Goal: Ask a question: Seek information or help from site administrators or community

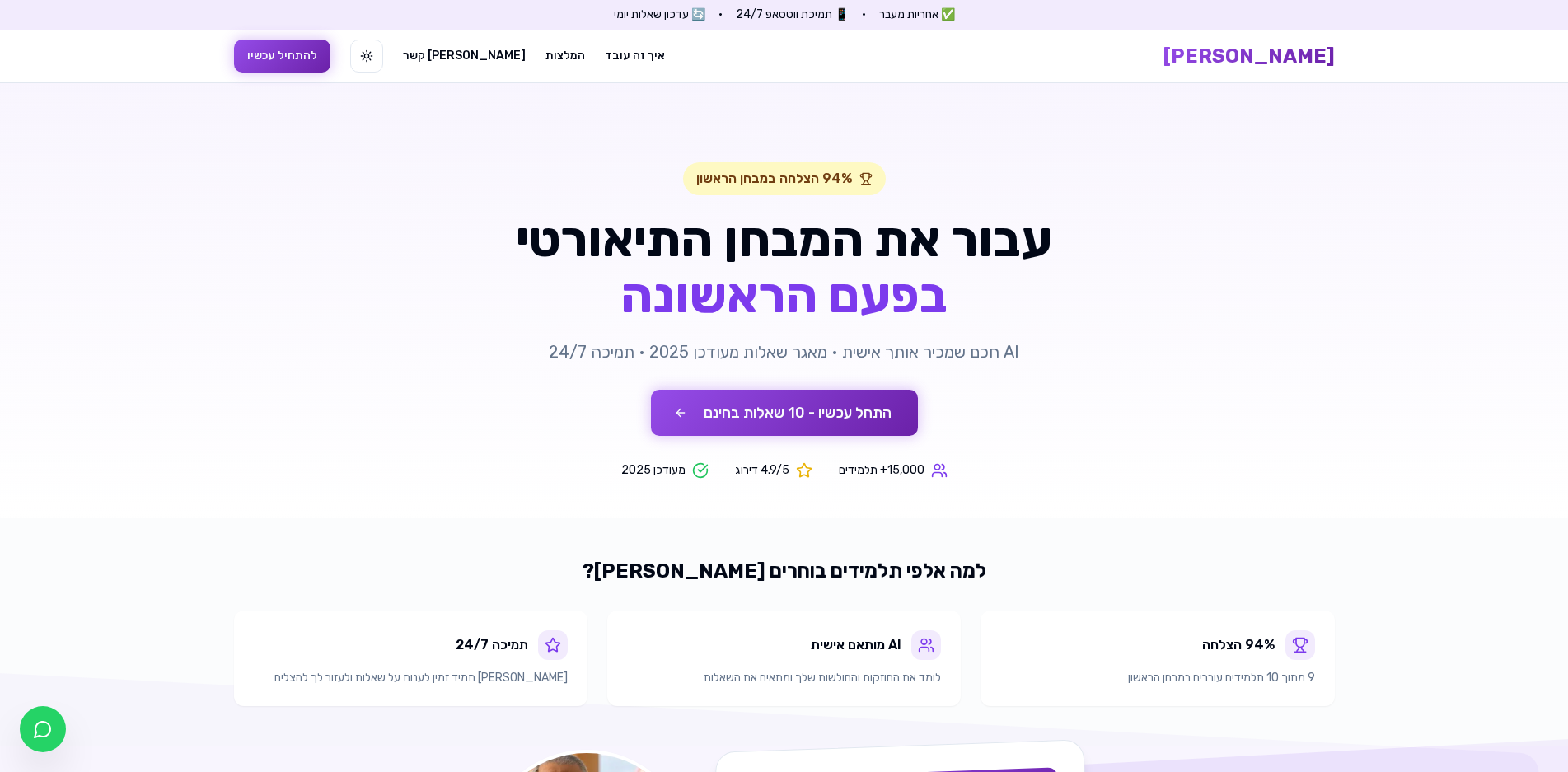
click at [869, 420] on button "התחל עכשיו - 10 שאלות בחינם" at bounding box center [784, 412] width 267 height 46
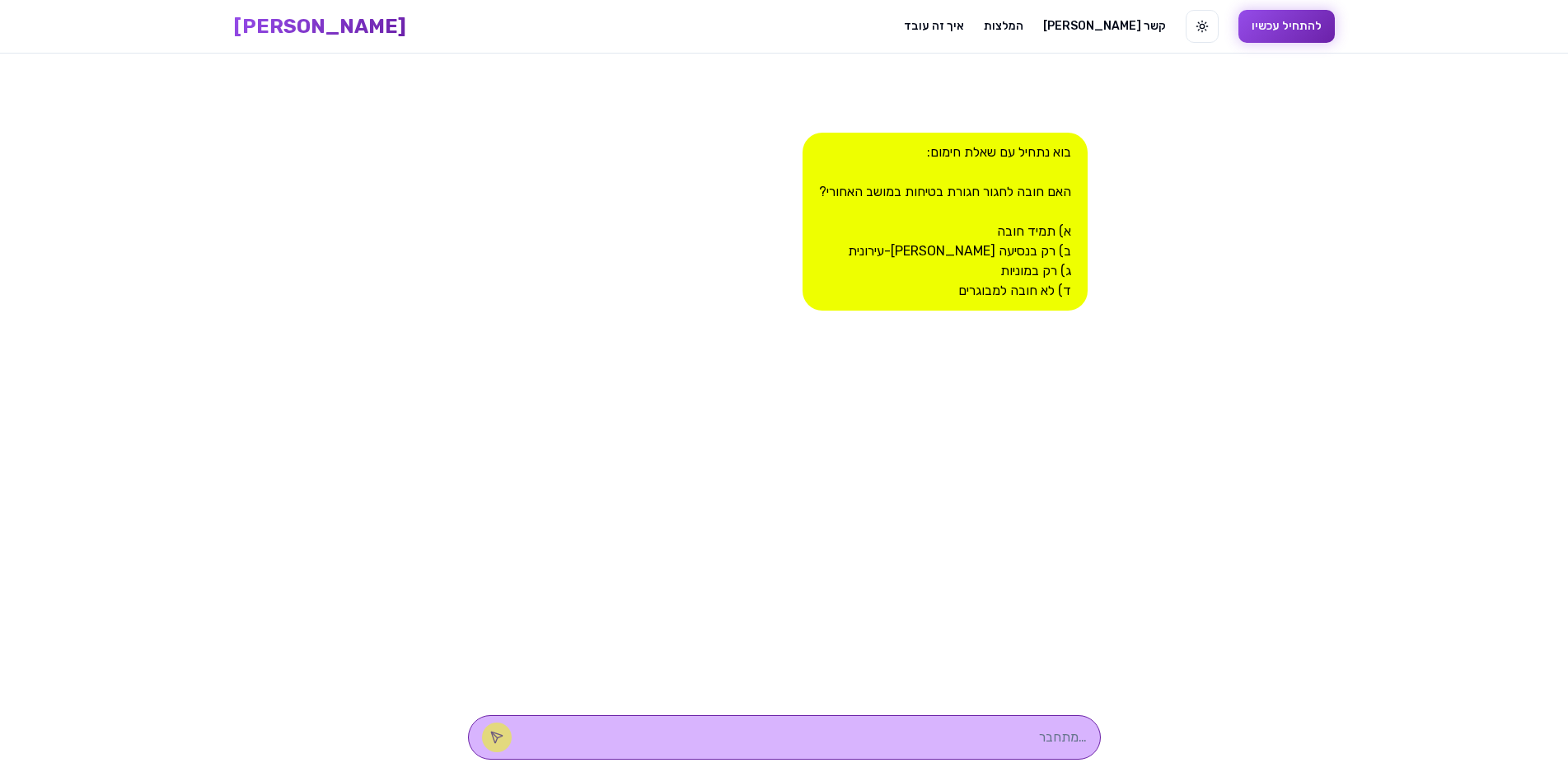
scroll to position [1, 0]
click at [961, 741] on textarea at bounding box center [807, 737] width 559 height 20
type textarea "א"
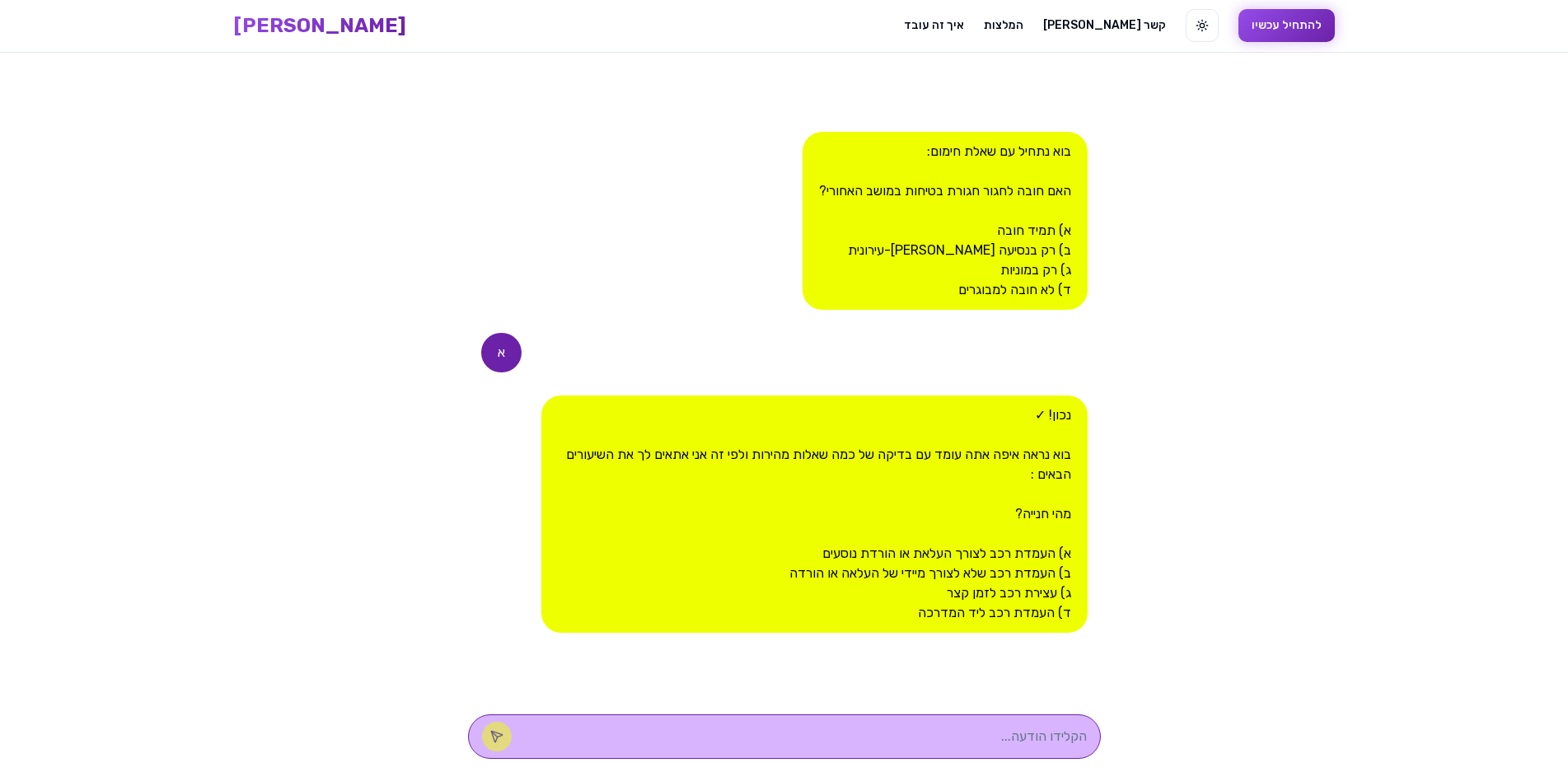
type textarea "ב"
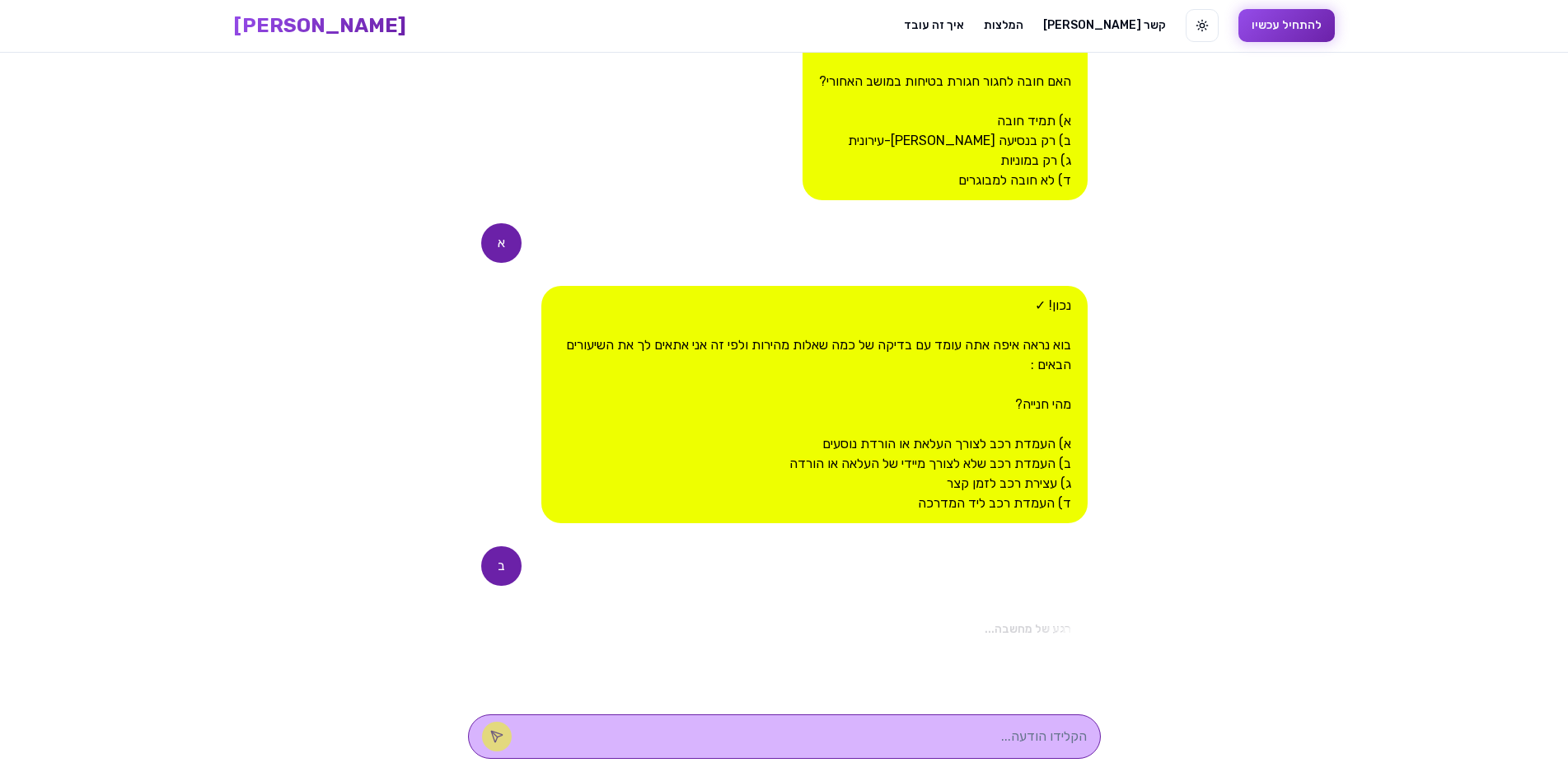
scroll to position [377, 0]
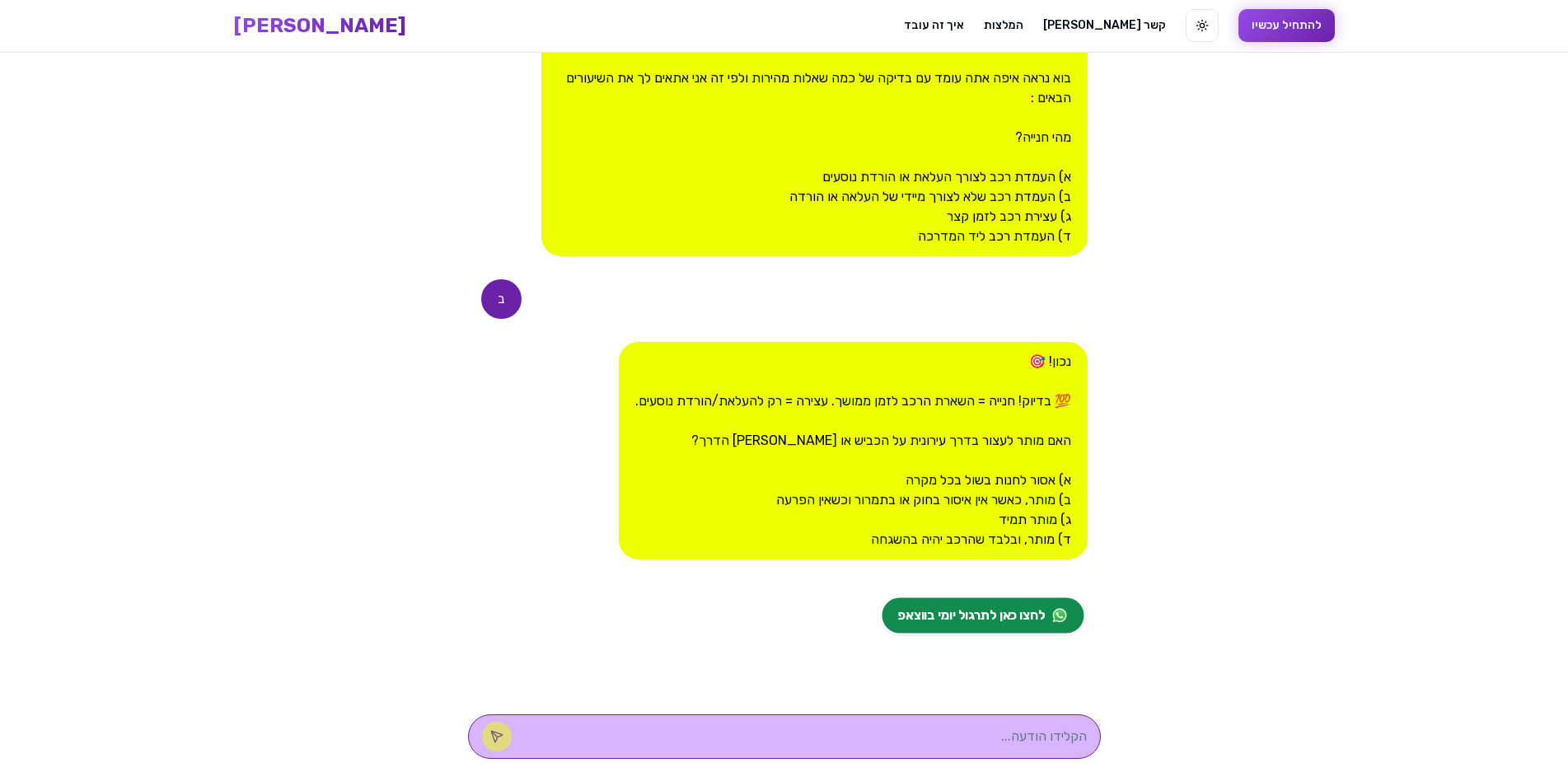
click at [963, 619] on span "לחצו כאן לתרגול יומי בווצאפ" at bounding box center [972, 615] width 147 height 20
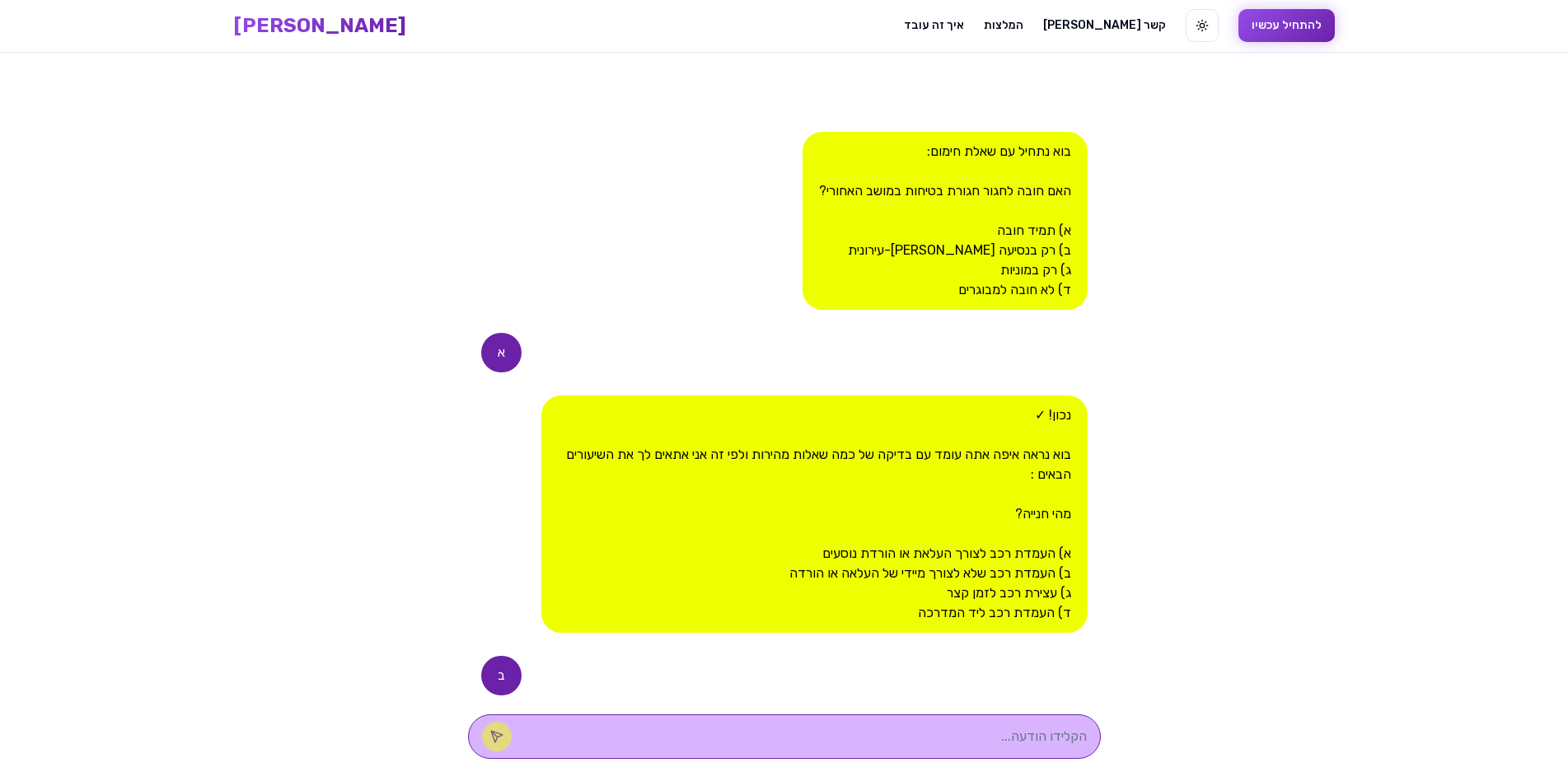
scroll to position [0, 0]
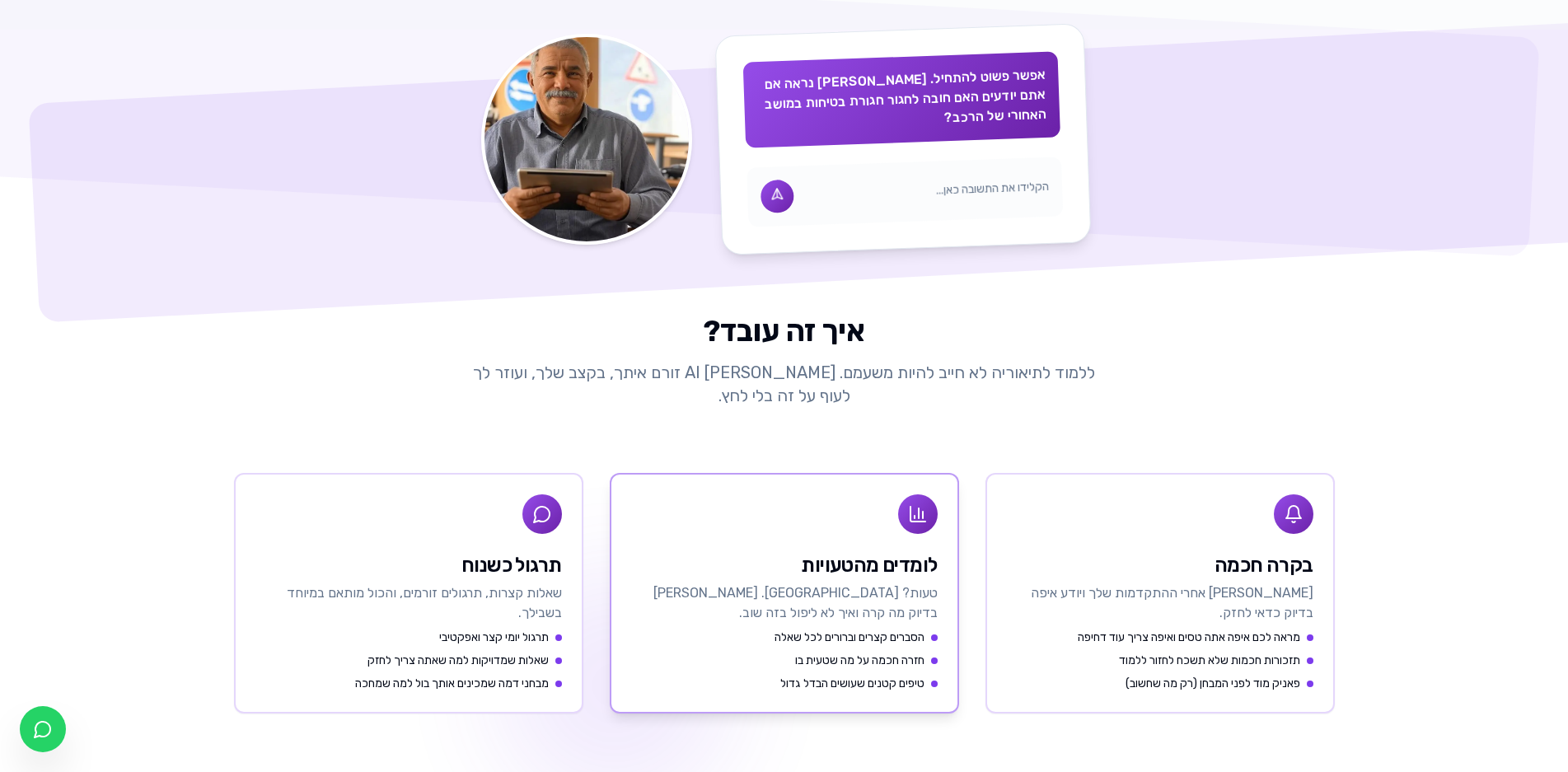
scroll to position [989, 0]
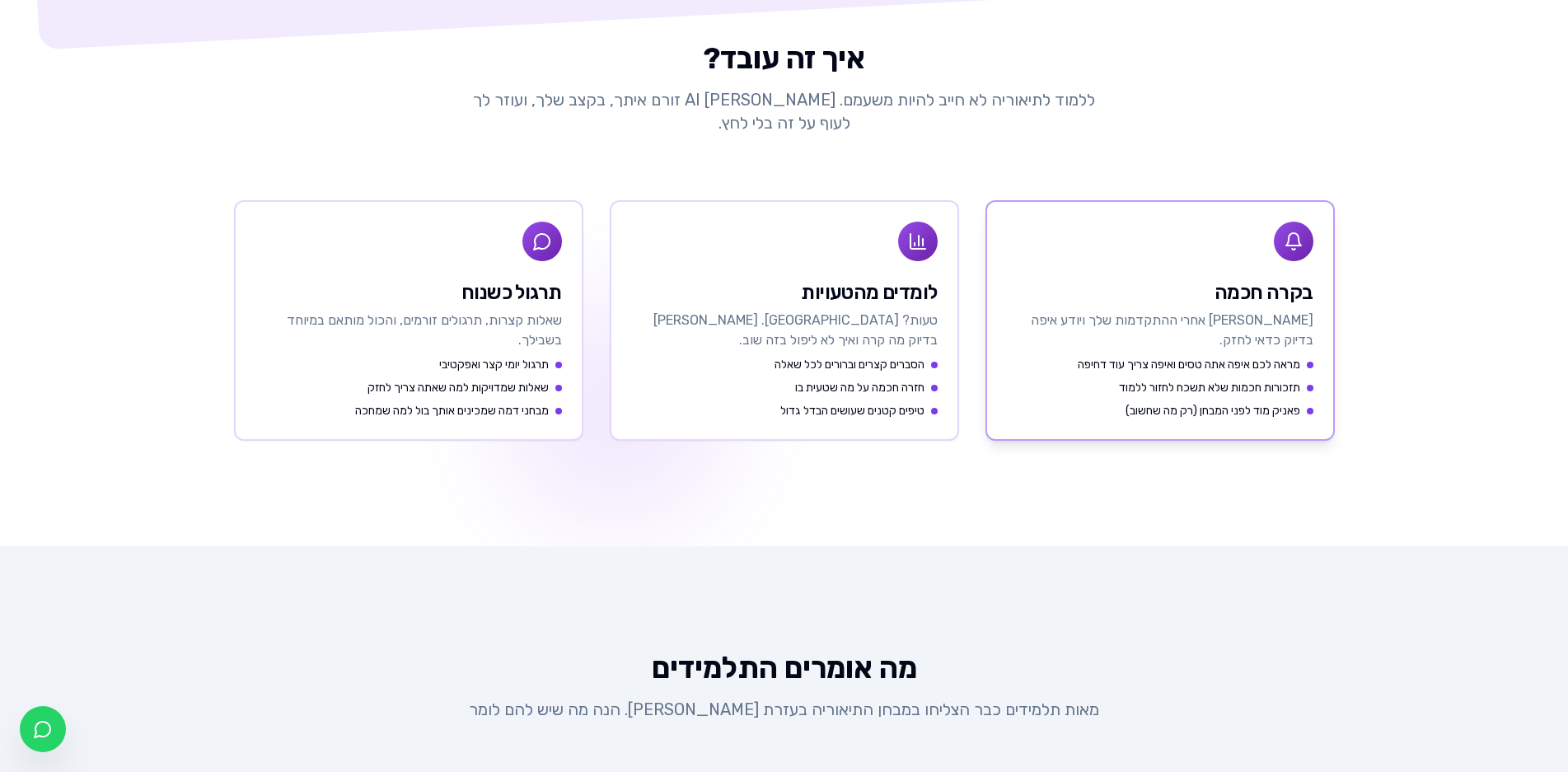
click at [1197, 358] on span "מראה לכם איפה אתה טסים ואיפה צריך עוד דחיפה" at bounding box center [1188, 365] width 222 height 16
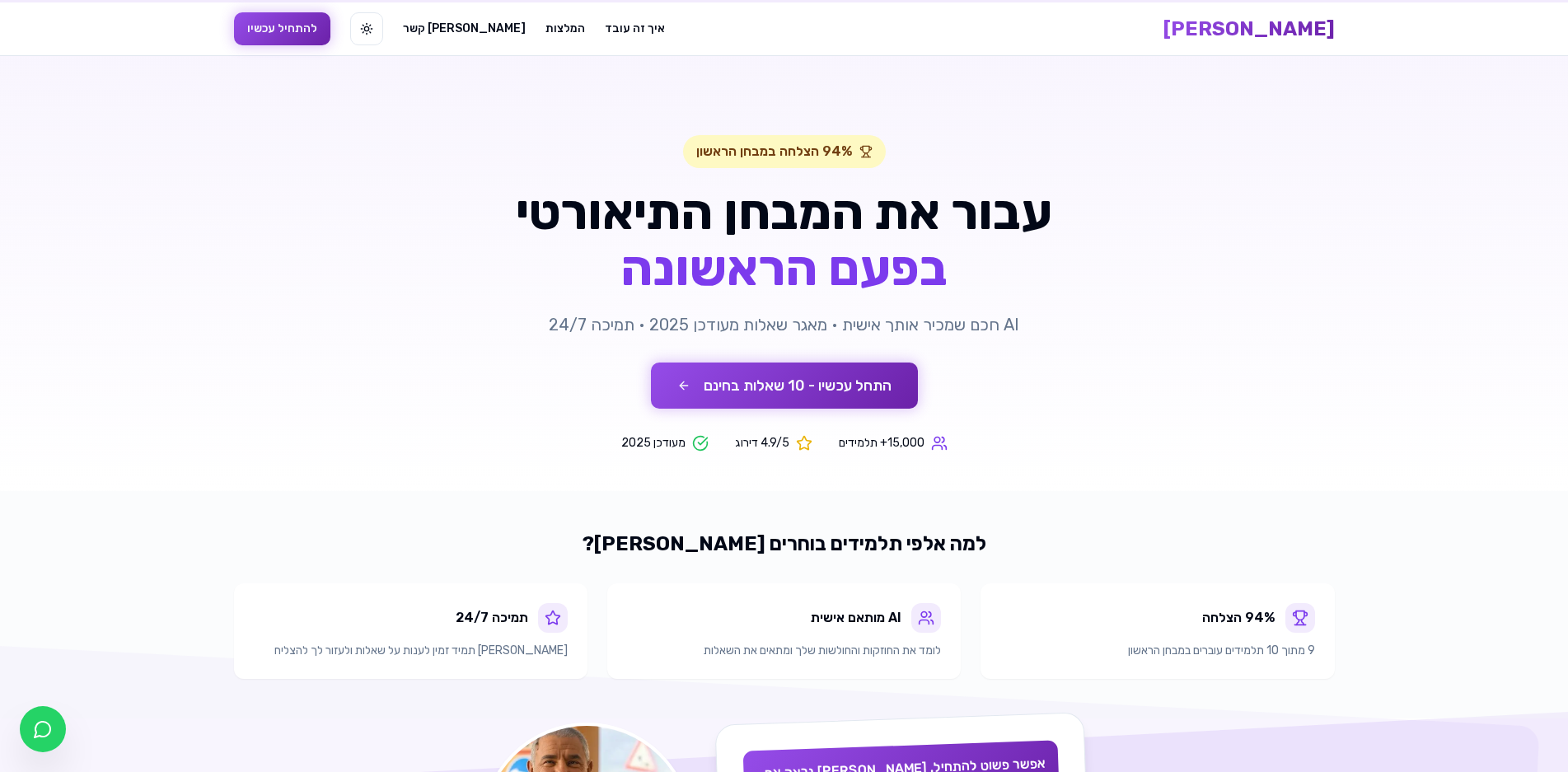
scroll to position [0, 0]
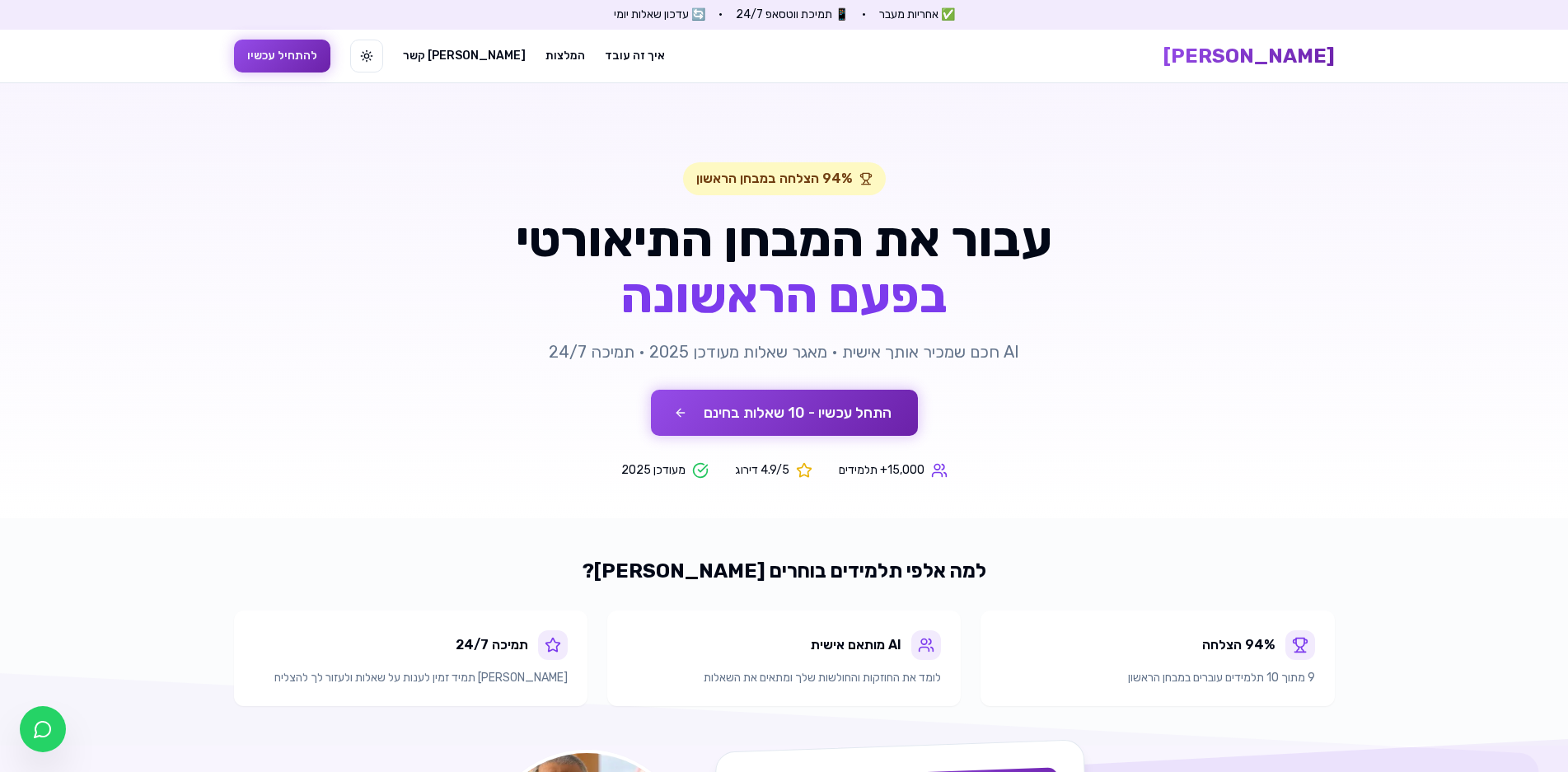
click at [851, 425] on button "התחל עכשיו - 10 שאלות בחינם" at bounding box center [784, 412] width 267 height 46
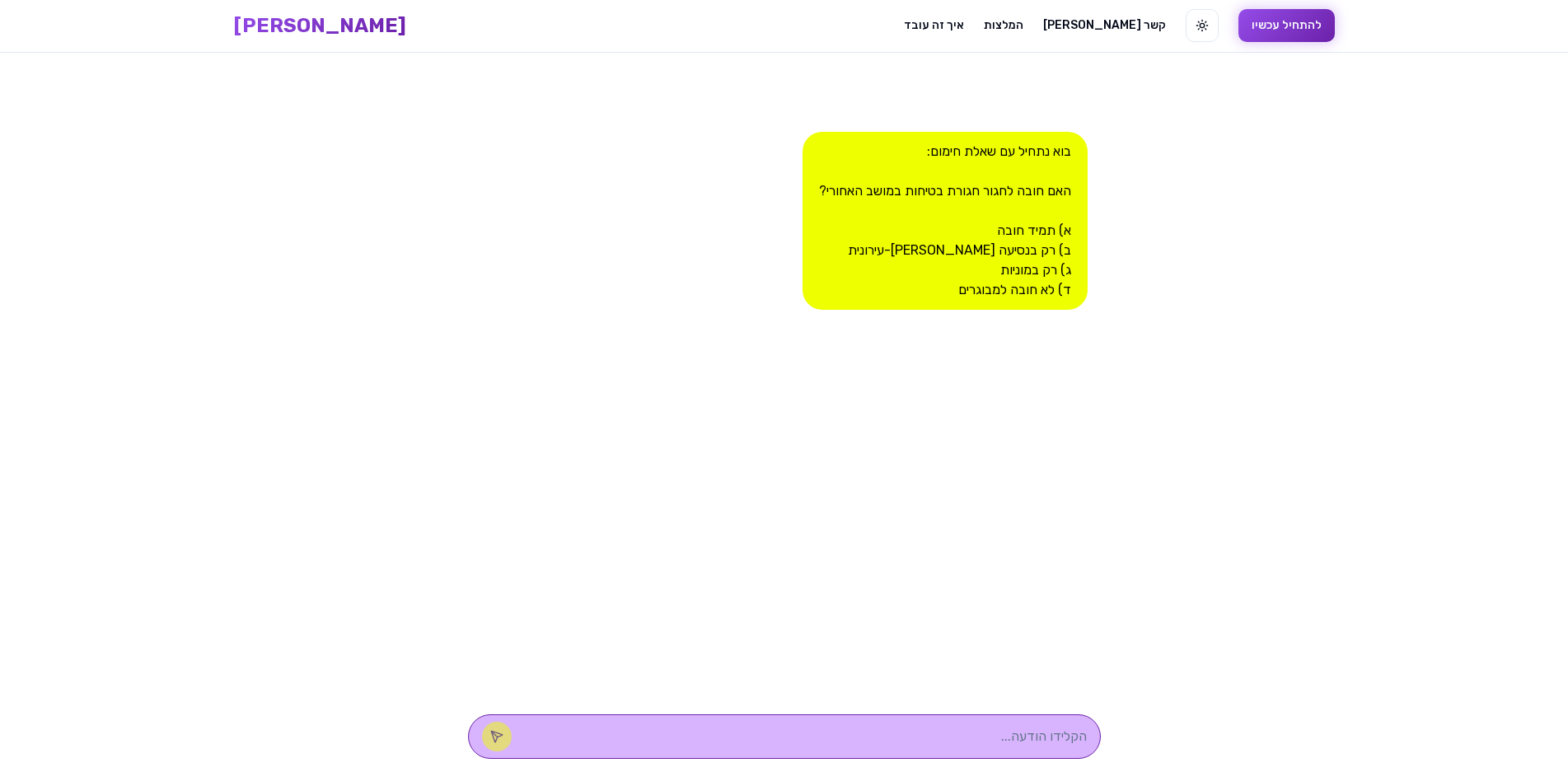
click at [865, 729] on textarea at bounding box center [807, 737] width 559 height 20
type textarea "א"
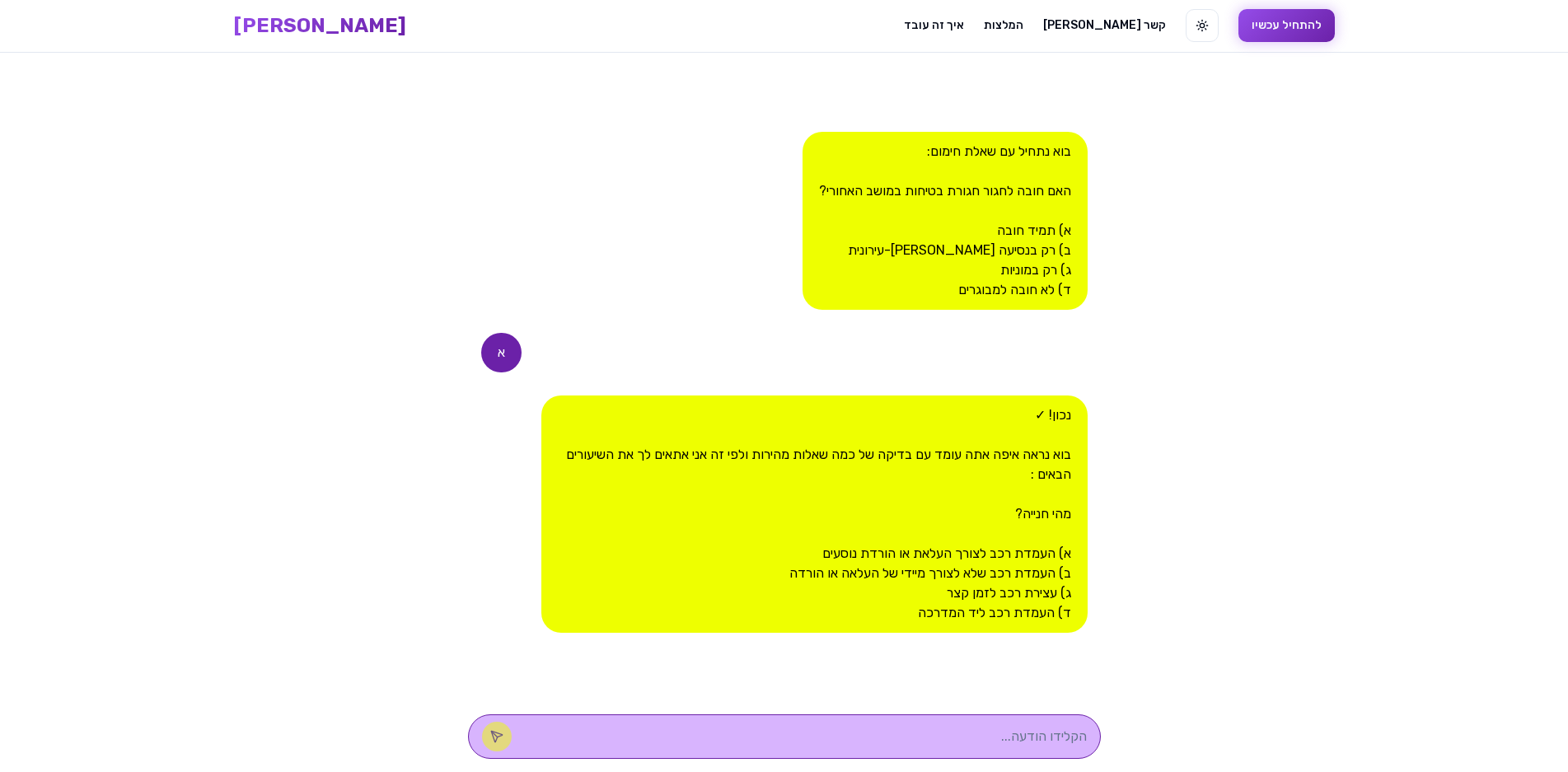
type textarea "ד"
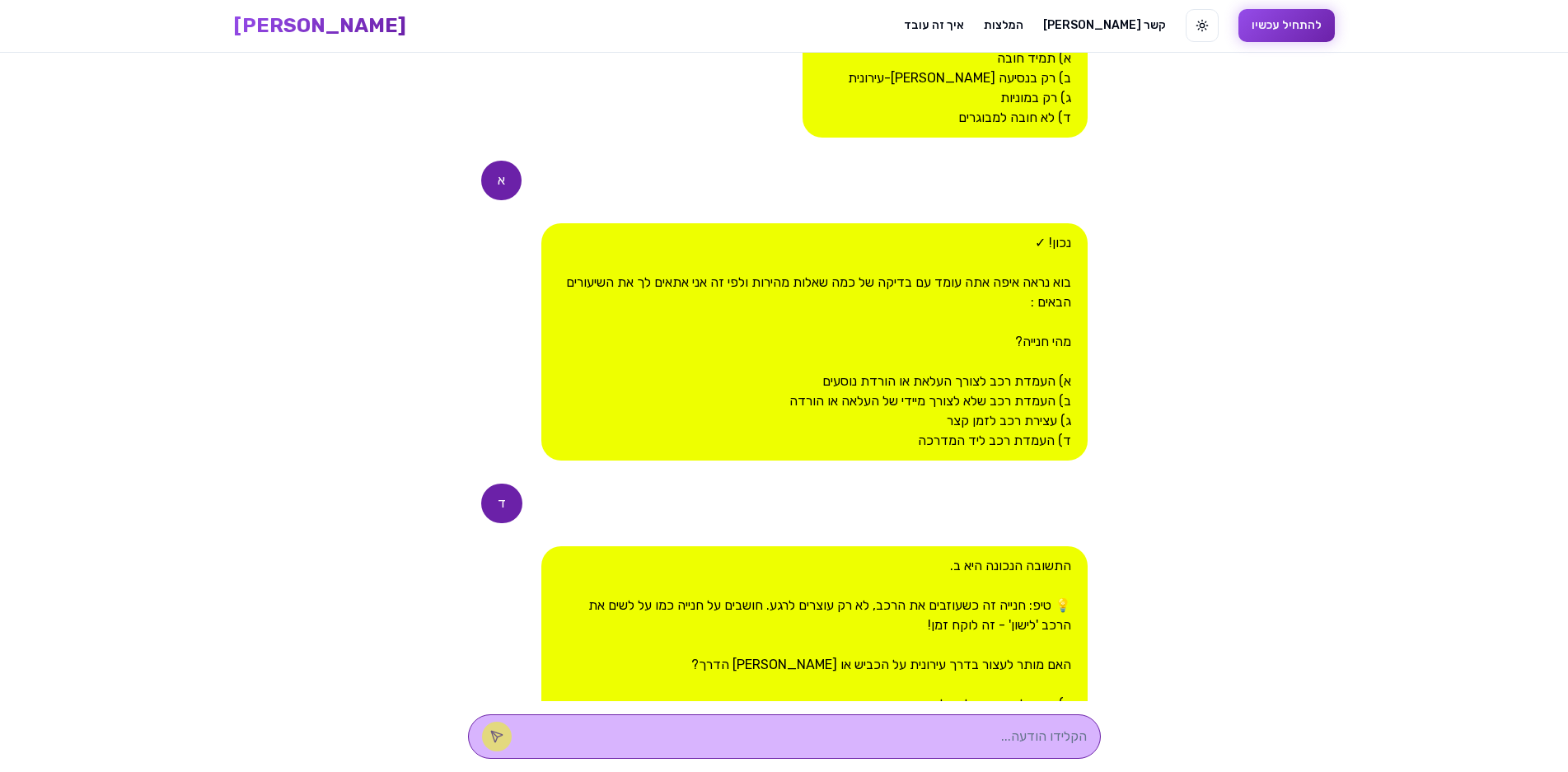
scroll to position [397, 0]
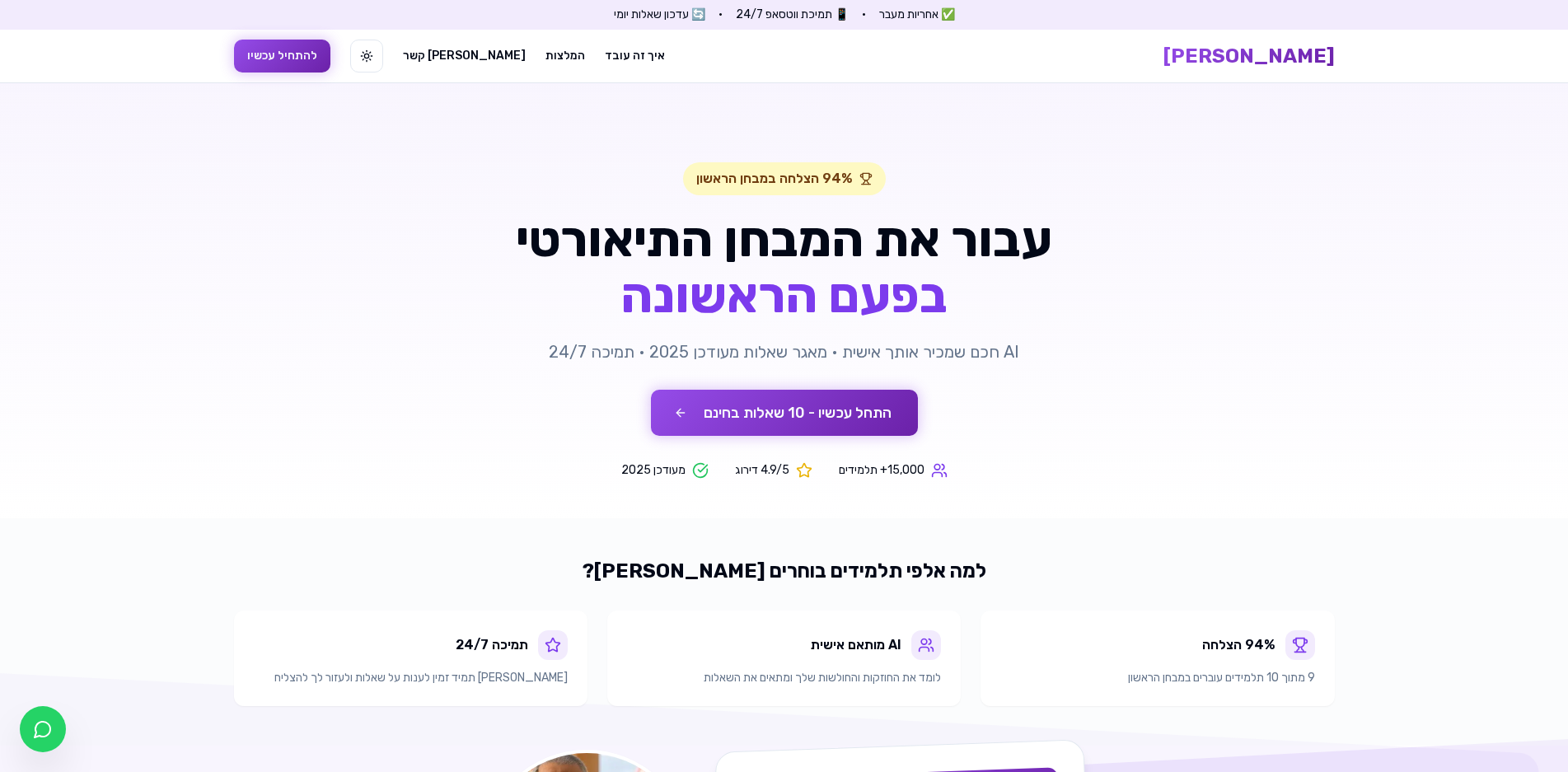
click at [839, 427] on button "התחל עכשיו - 10 שאלות בחינם" at bounding box center [784, 412] width 267 height 46
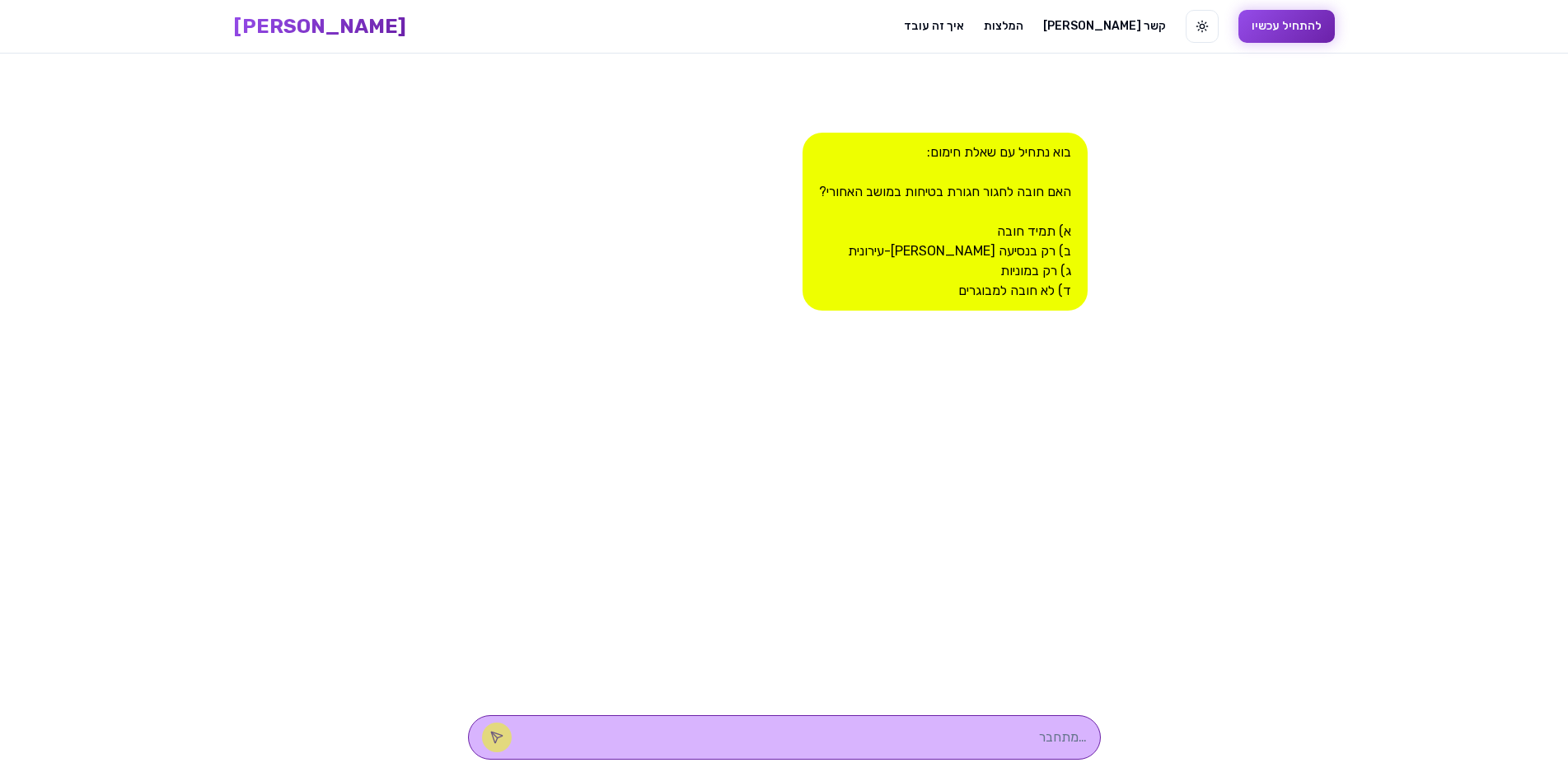
scroll to position [1, 0]
click at [965, 730] on textarea at bounding box center [807, 737] width 559 height 20
type textarea "א"
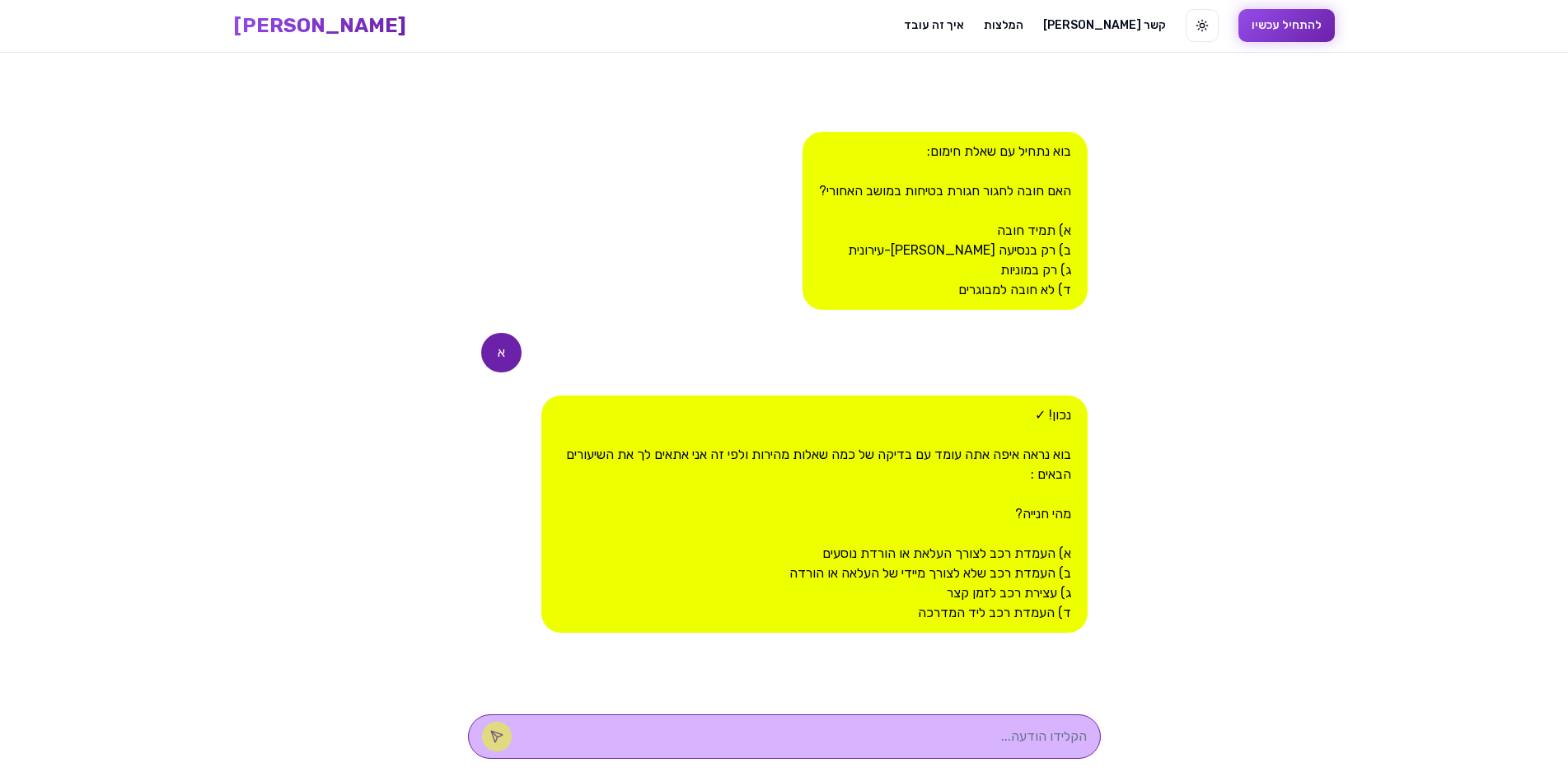
type textarea "ב"
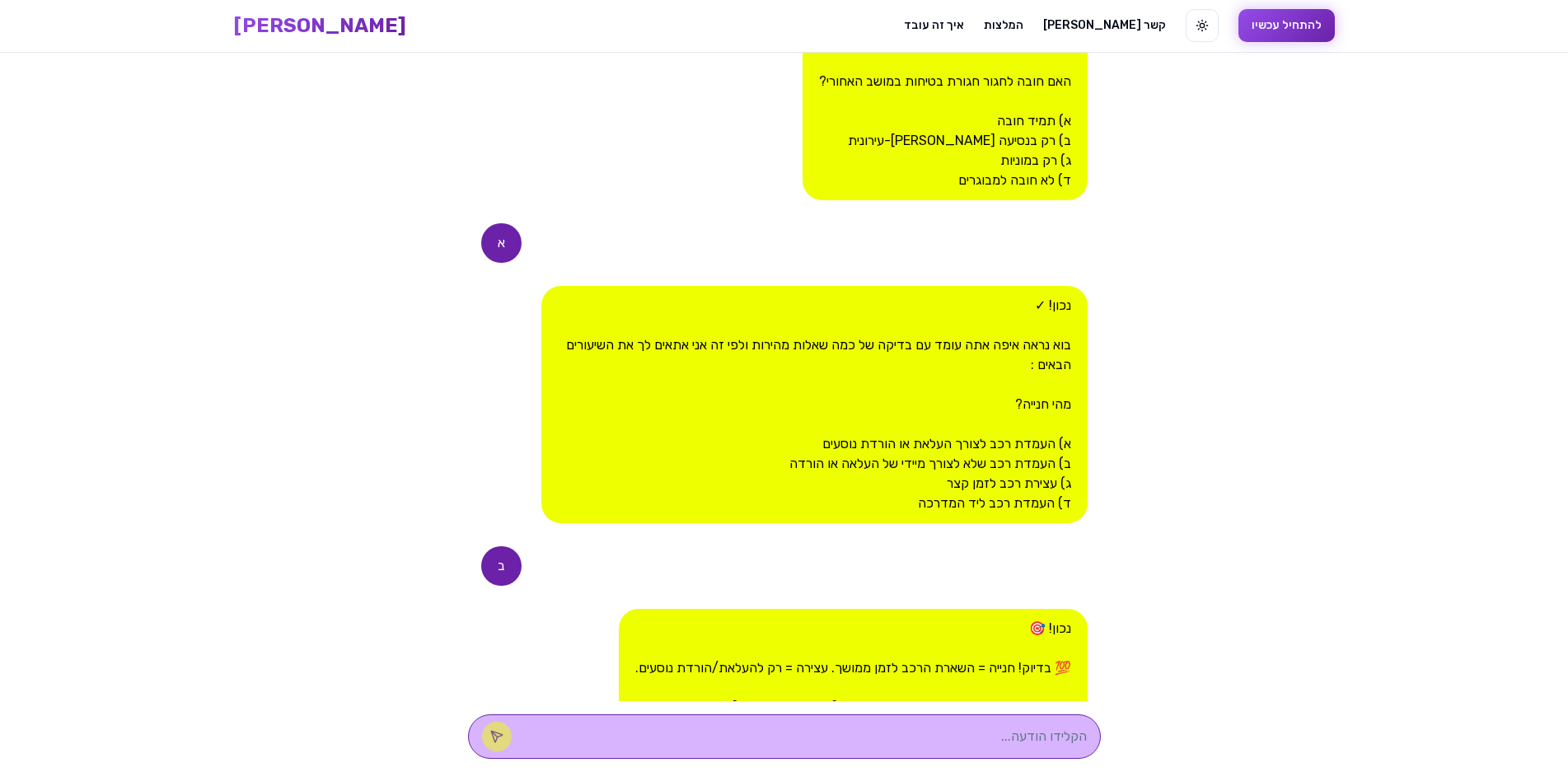
scroll to position [377, 0]
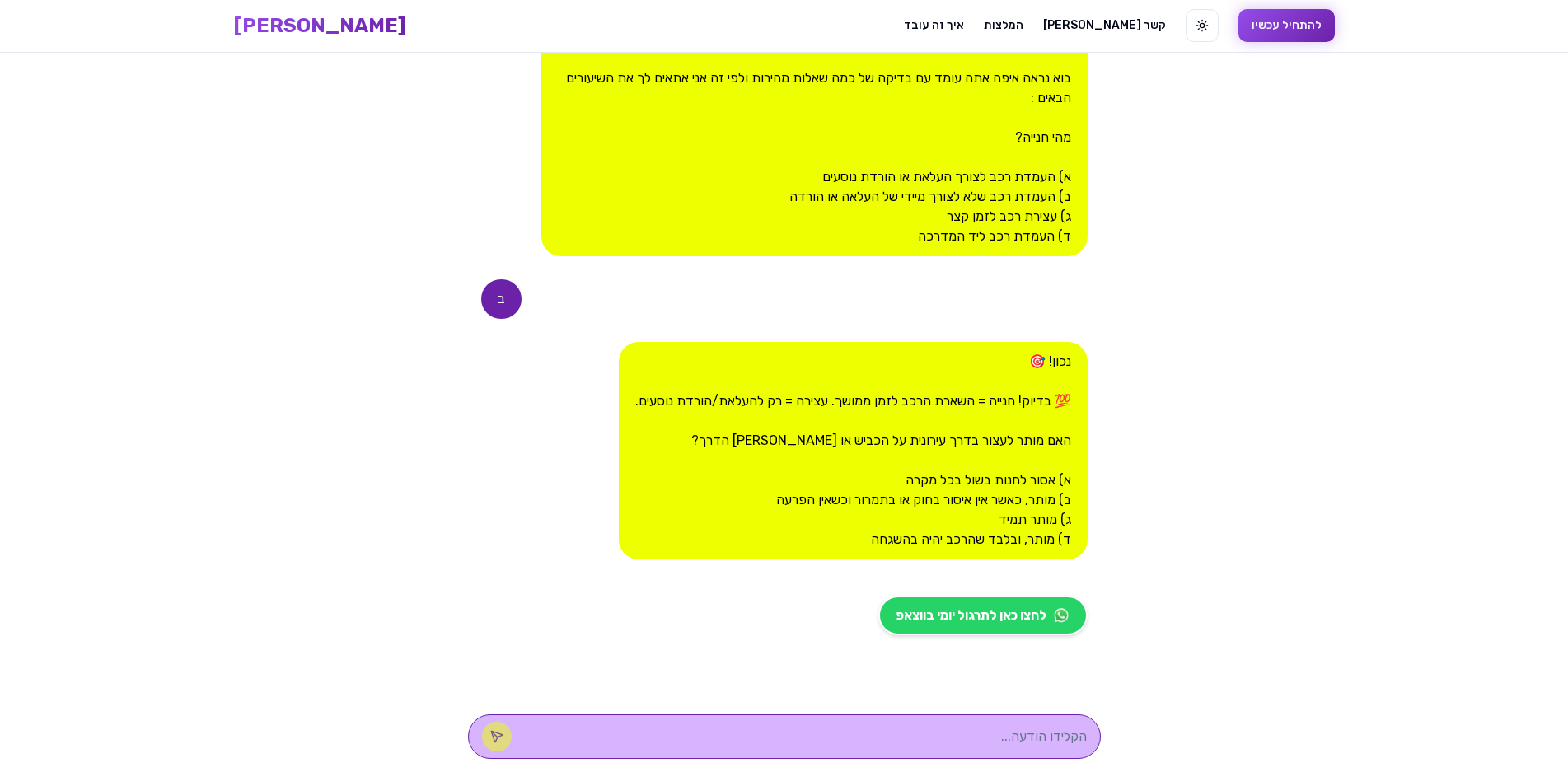
type textarea "א"
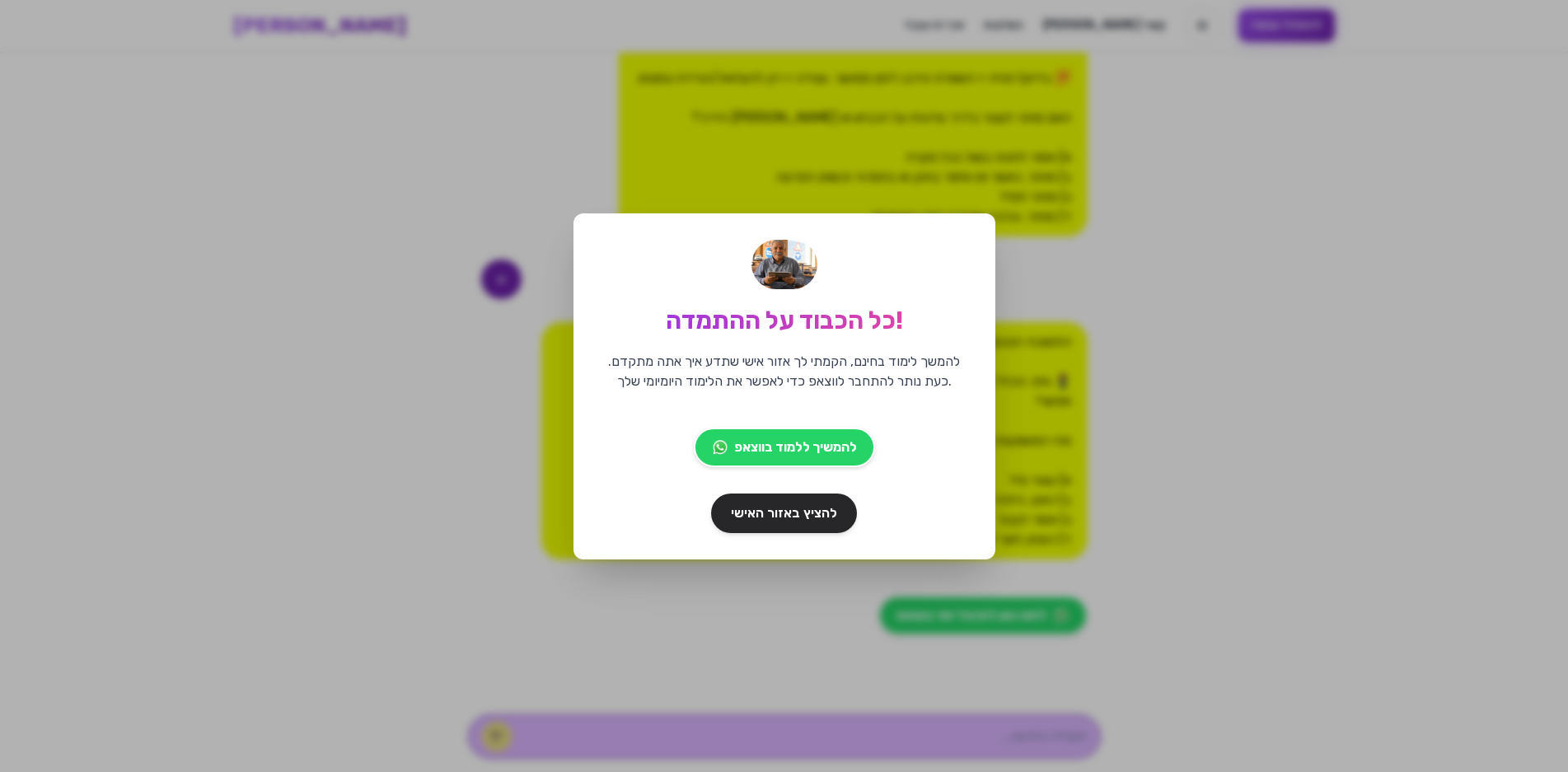
scroll to position [700, 0]
click at [794, 513] on span "להציץ באזור האישי" at bounding box center [784, 513] width 112 height 21
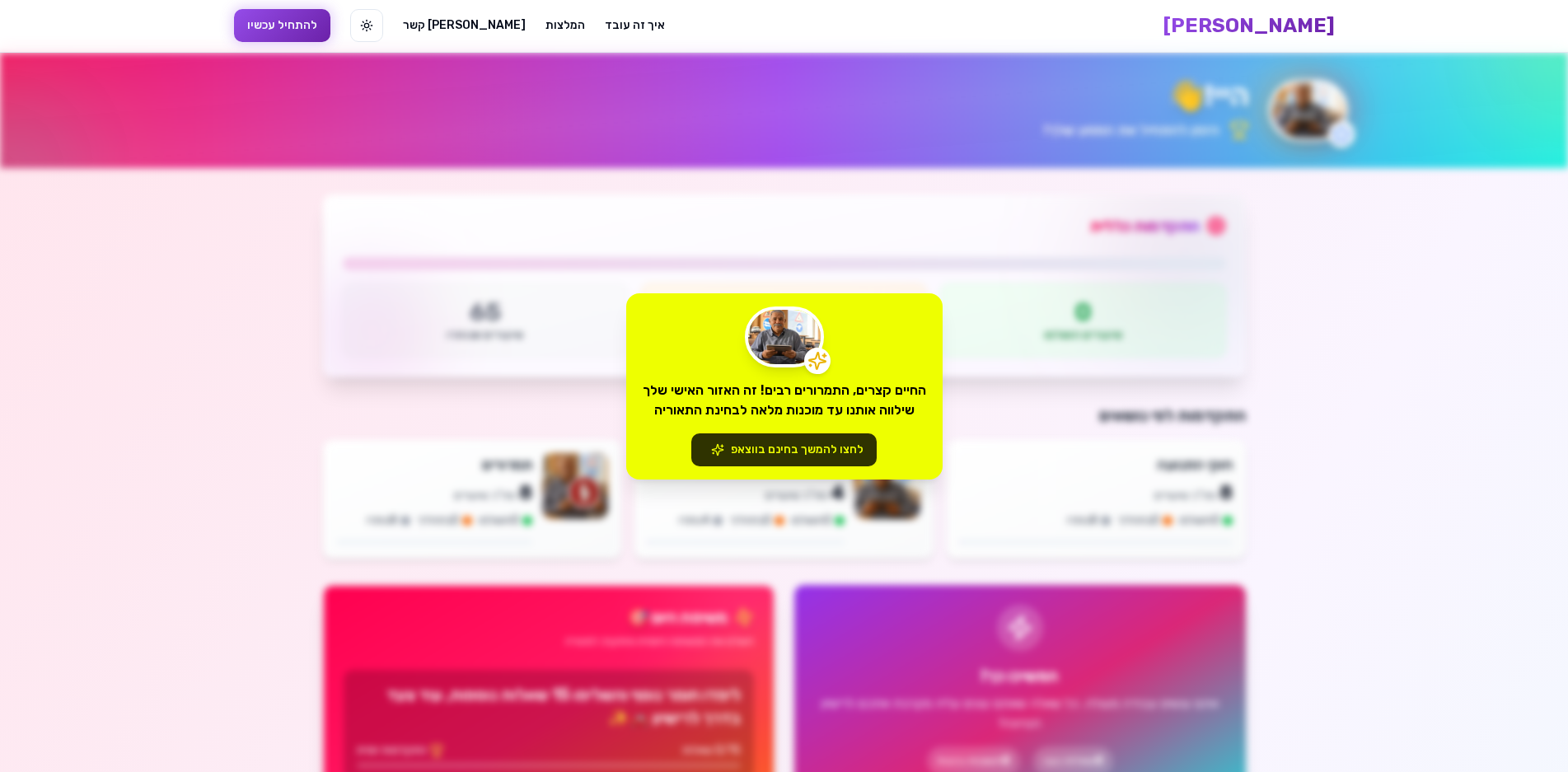
click at [808, 447] on button "לחצו להמשך בחינם בווצאפ" at bounding box center [784, 450] width 185 height 33
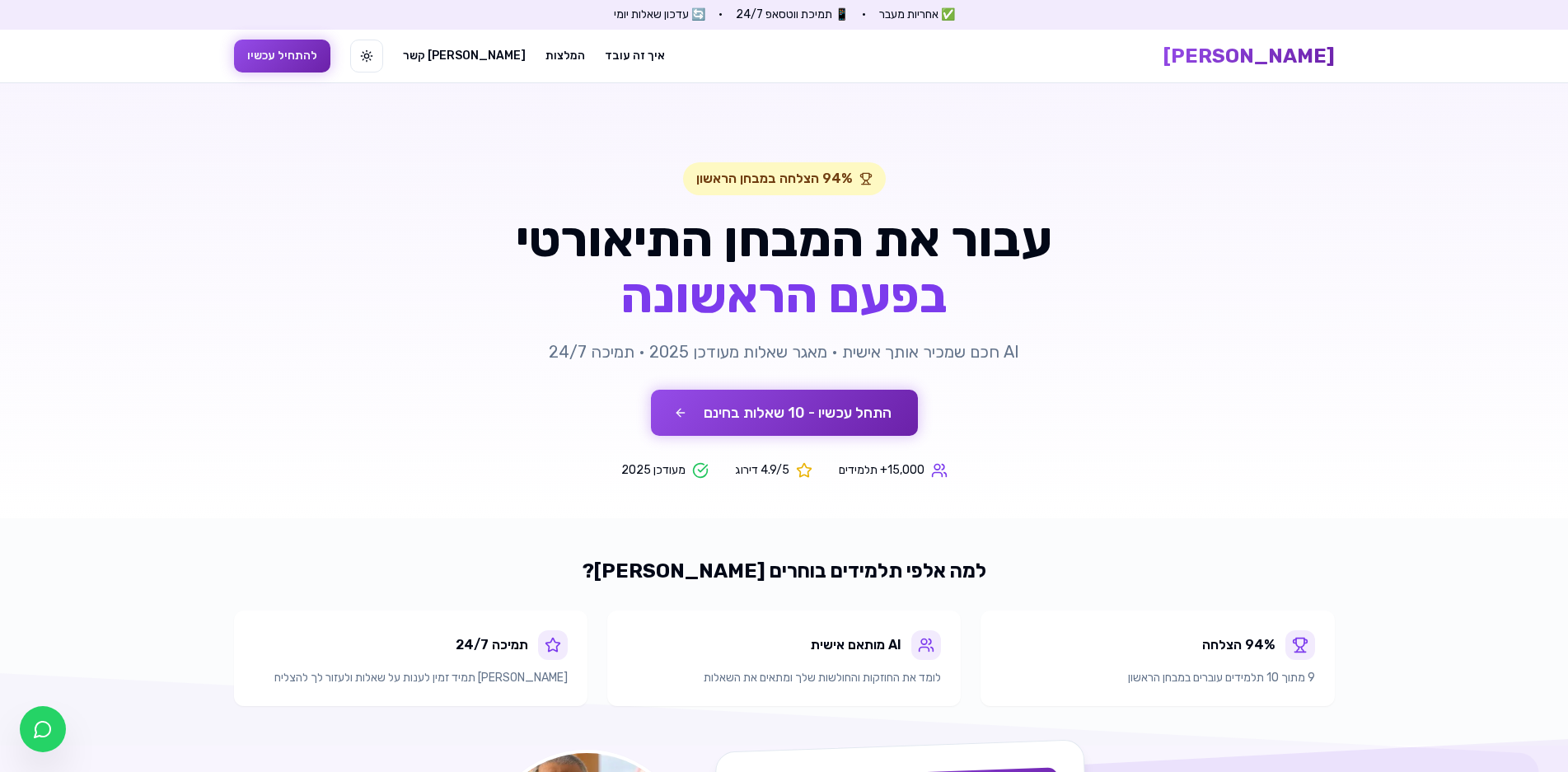
click at [824, 427] on button "התחל עכשיו - 10 שאלות בחינם" at bounding box center [784, 412] width 267 height 46
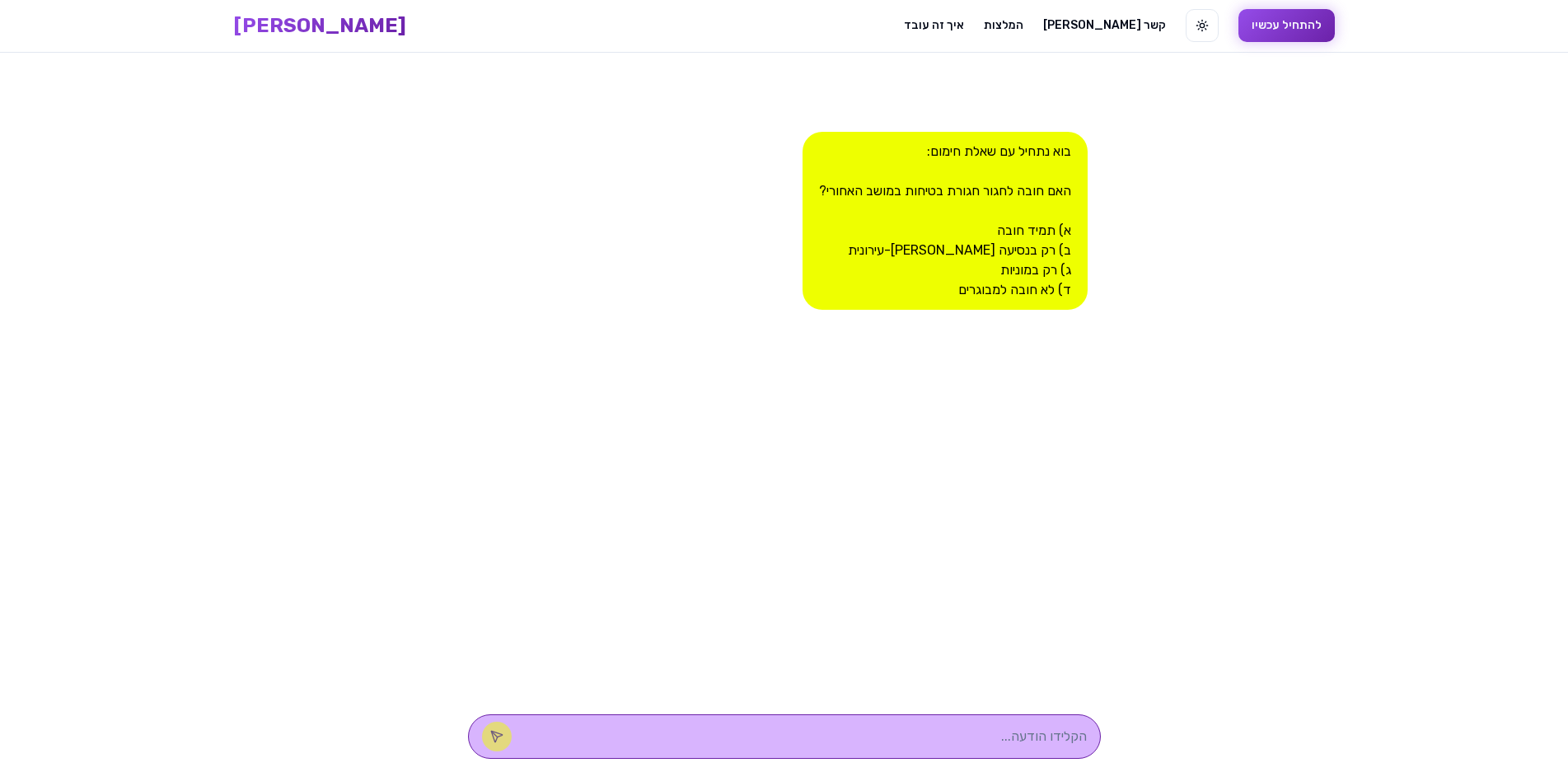
click at [909, 734] on textarea at bounding box center [807, 737] width 559 height 20
type textarea "א"
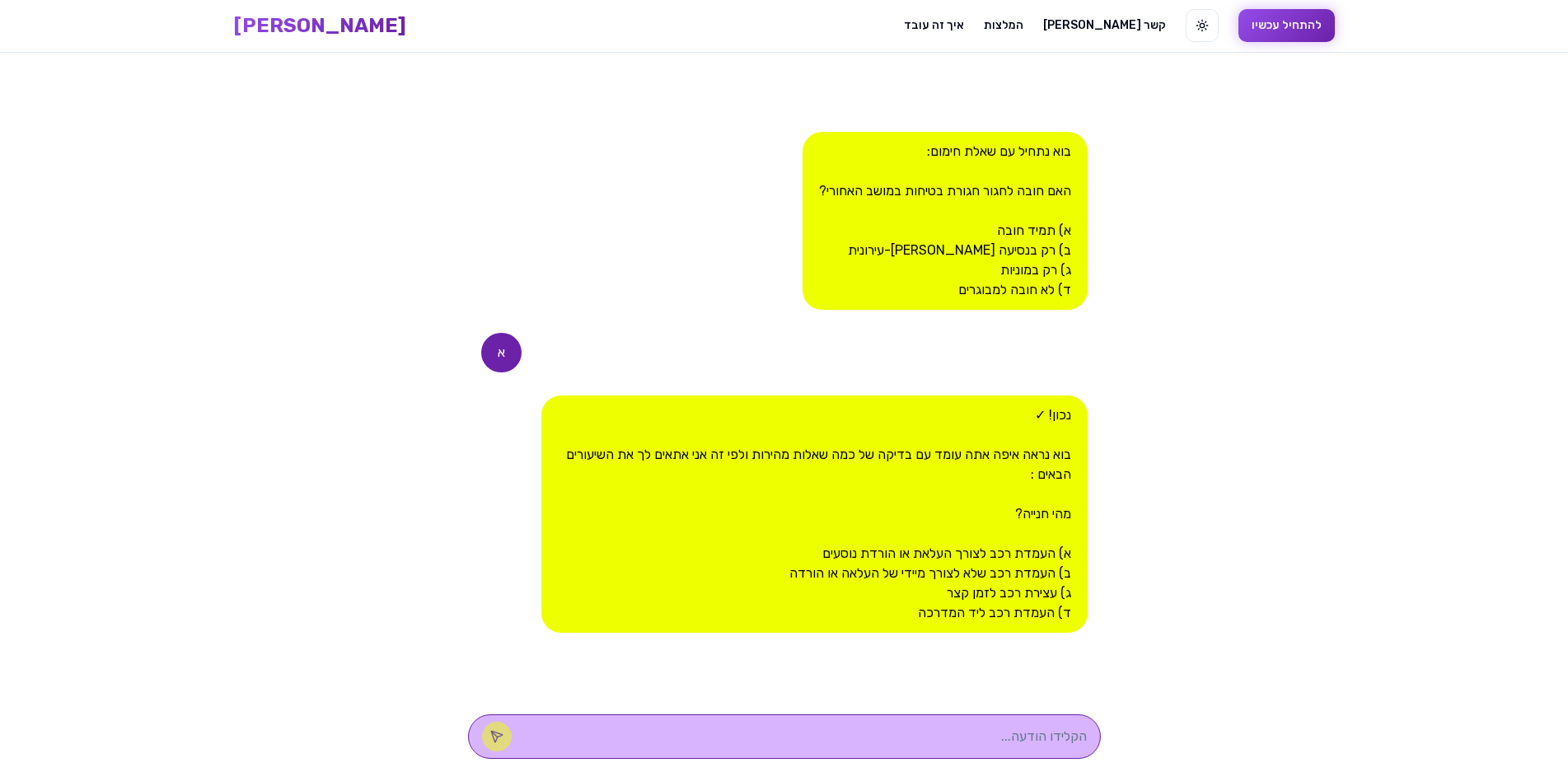
type textarea "ב"
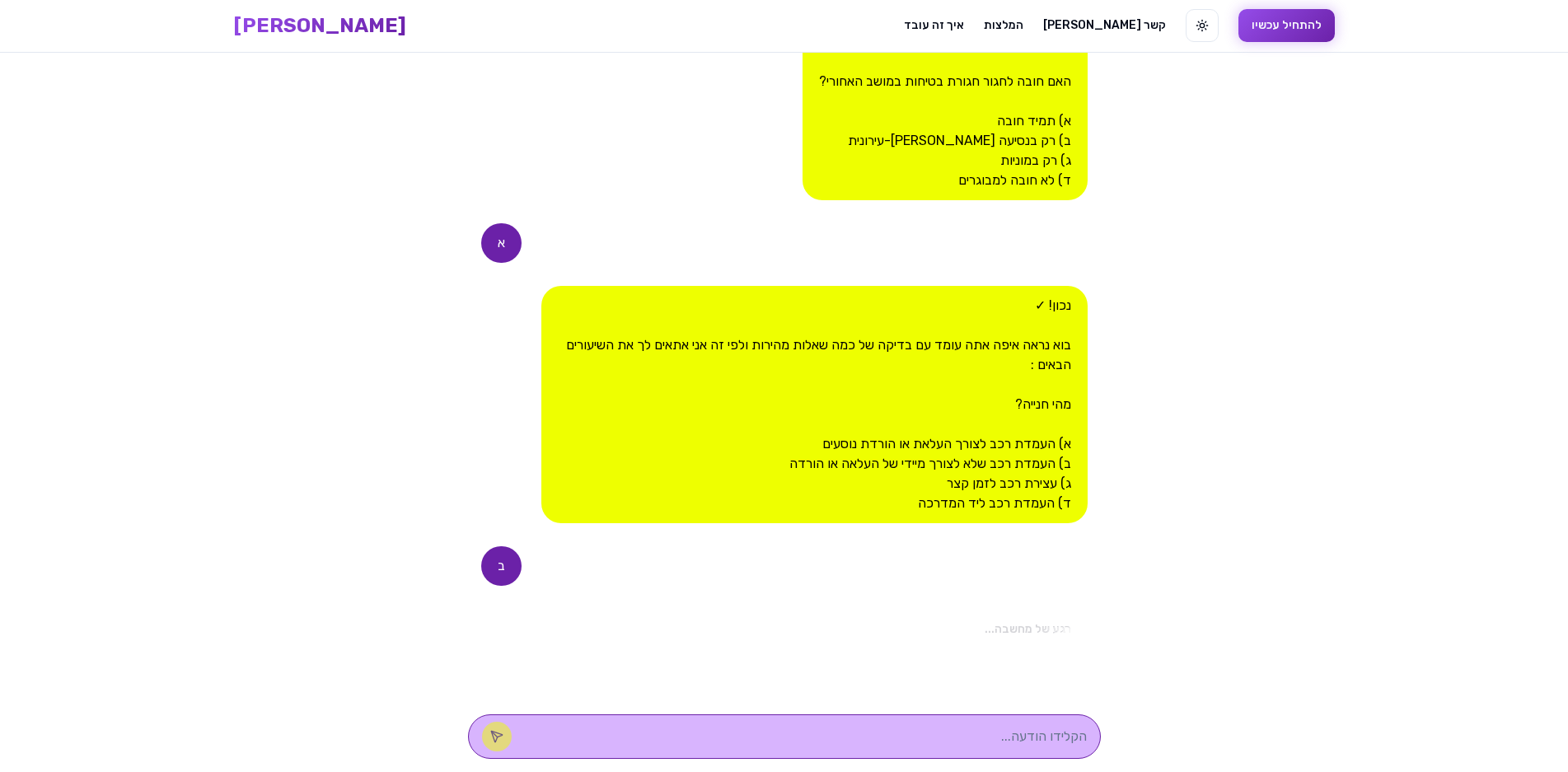
scroll to position [377, 0]
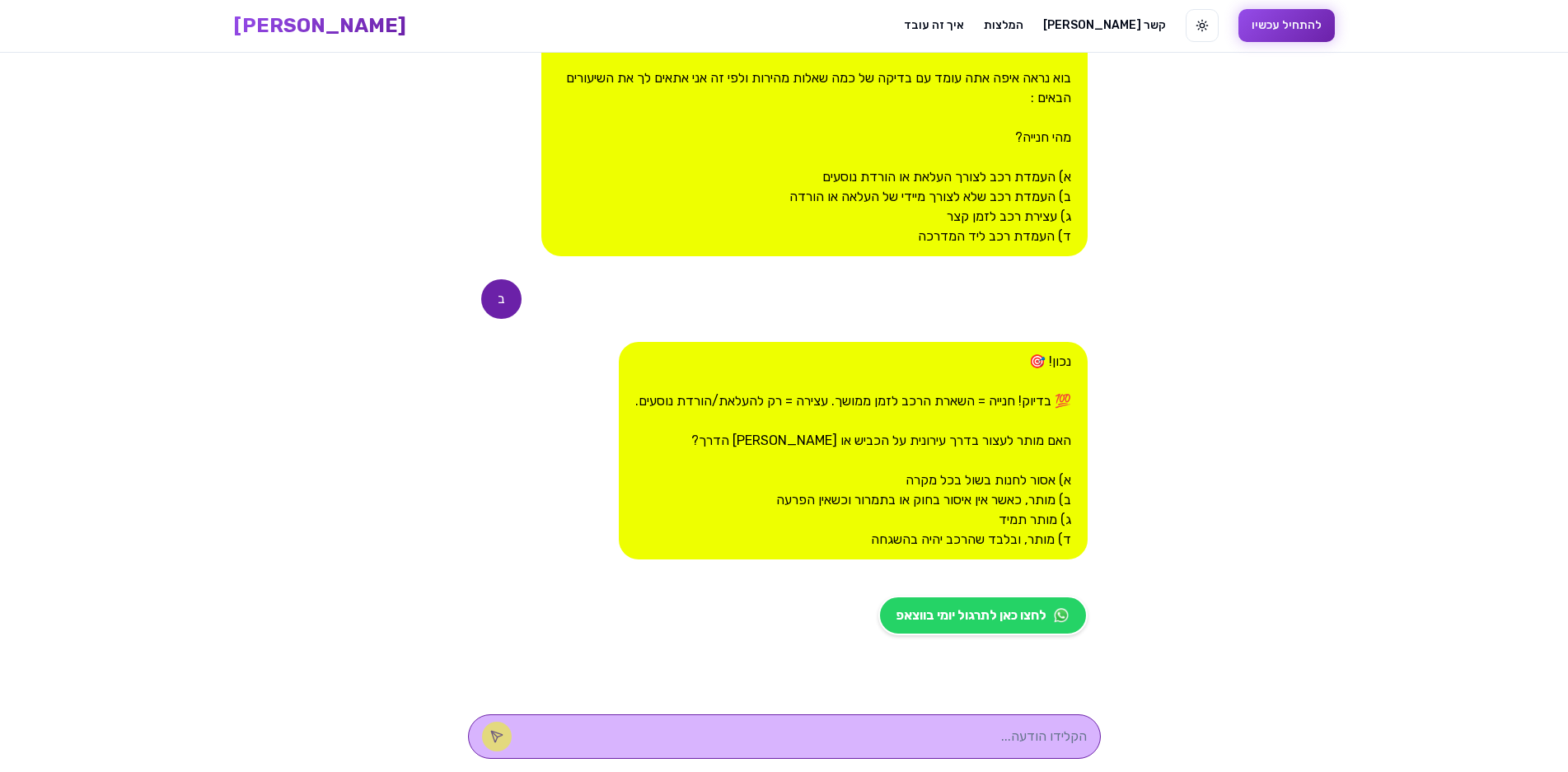
type textarea "א"
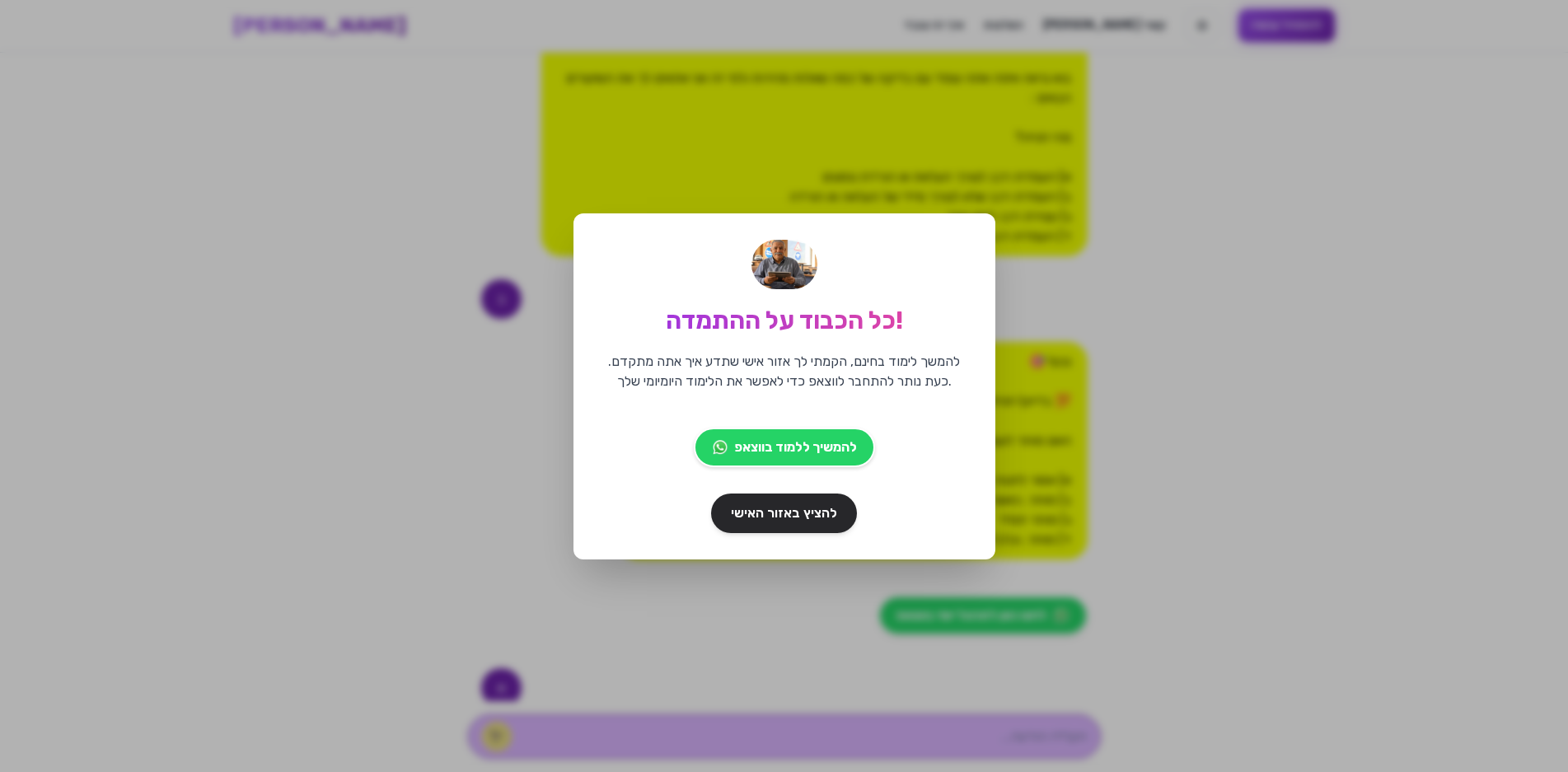
scroll to position [700, 0]
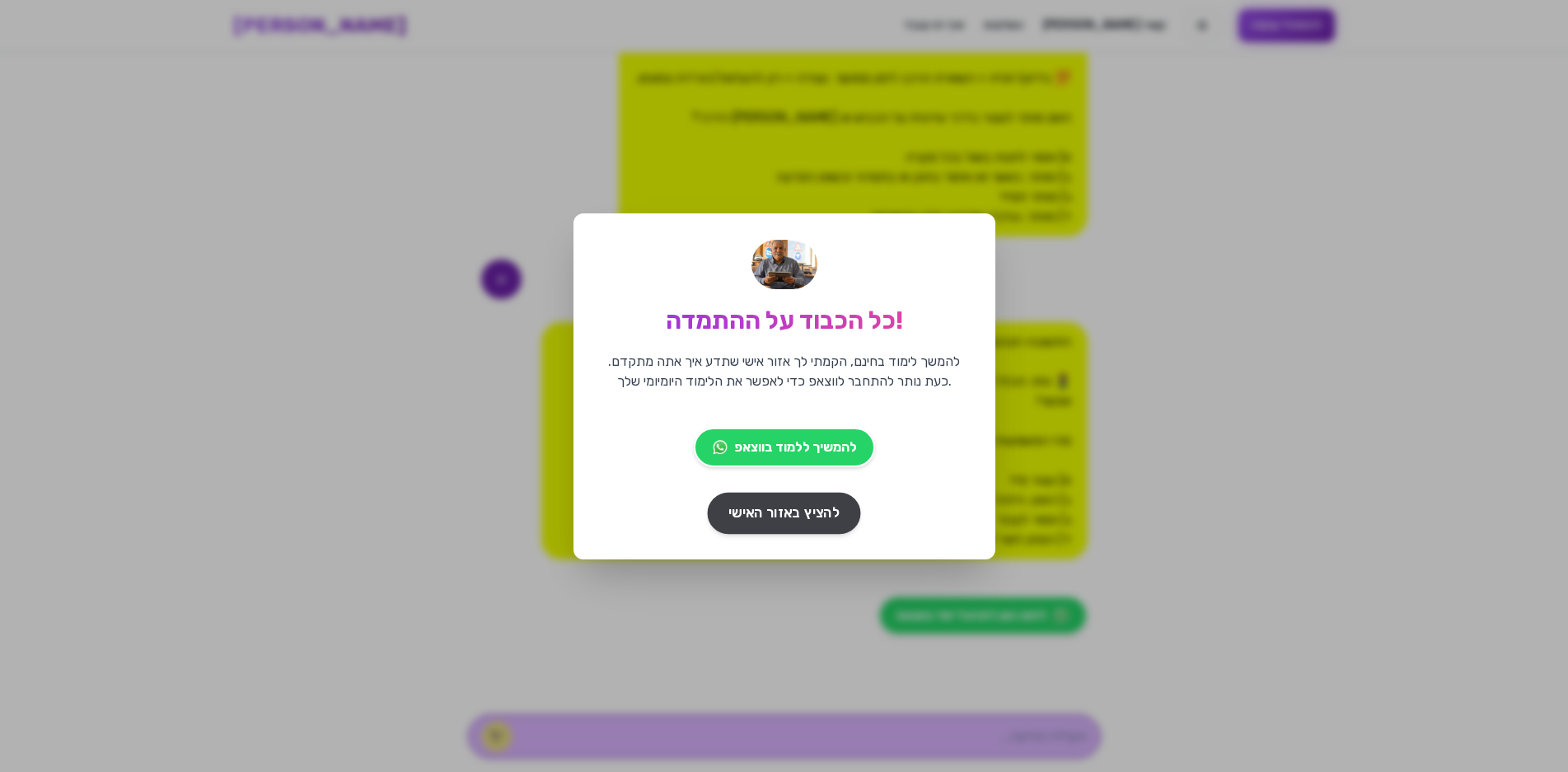
click at [819, 510] on span "להציץ באזור האישי" at bounding box center [784, 513] width 112 height 21
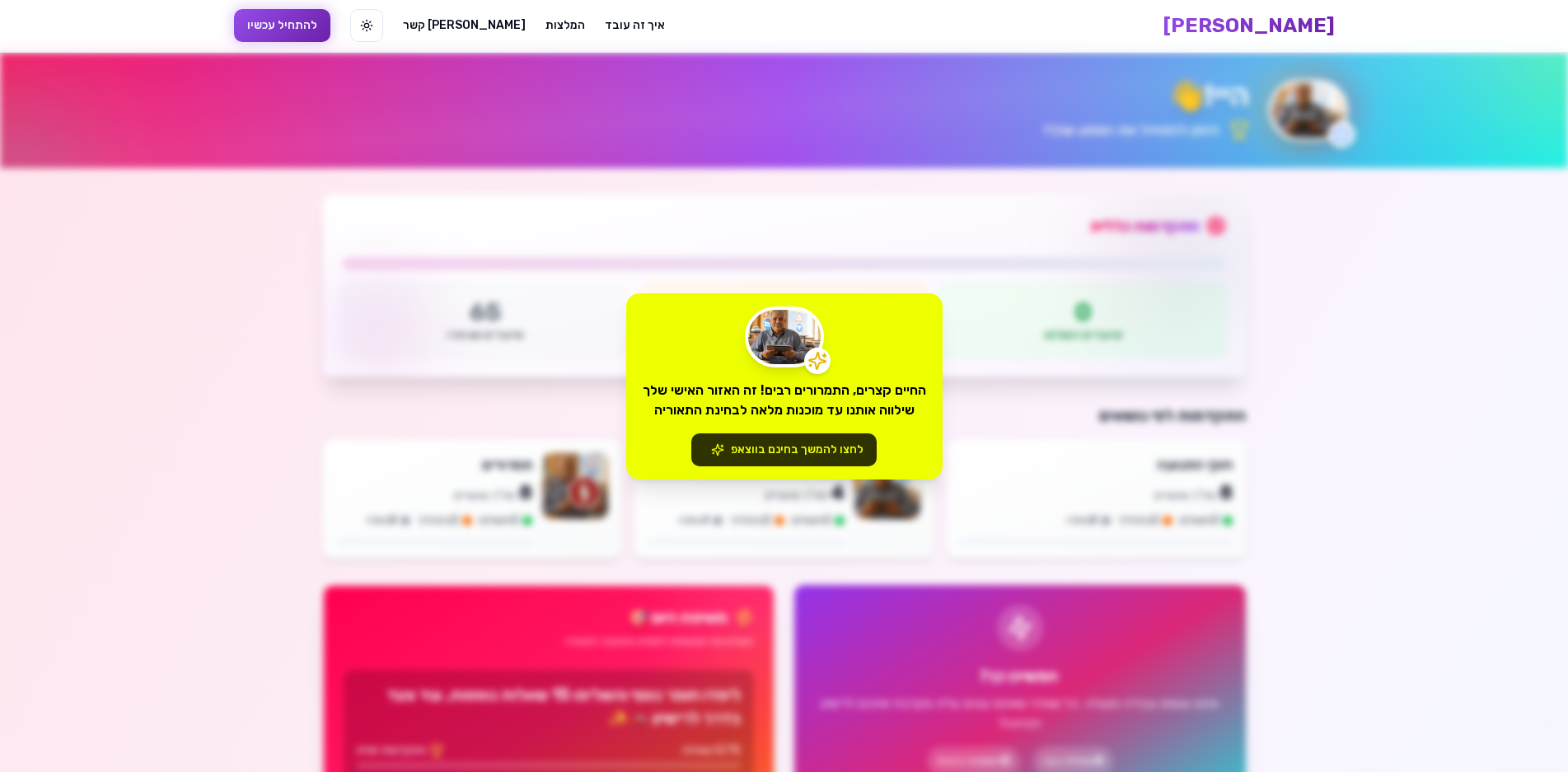
click at [749, 452] on button "לחצו להמשך בחינם בווצאפ" at bounding box center [784, 450] width 185 height 33
